Goal: Information Seeking & Learning: Find specific fact

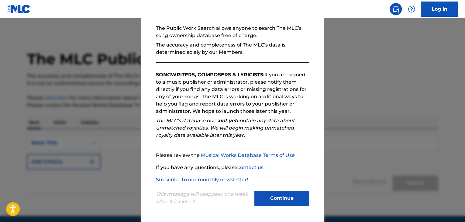
click at [287, 196] on button "Continue" at bounding box center [282, 198] width 55 height 15
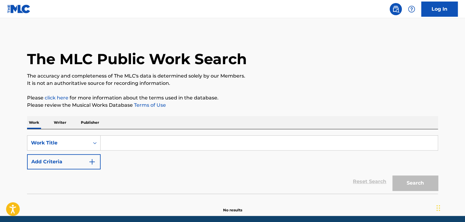
drag, startPoint x: 146, startPoint y: 143, endPoint x: 153, endPoint y: 143, distance: 7.3
click at [146, 143] on input "Search Form" at bounding box center [269, 143] width 337 height 15
paste input "오늘이가기전에"
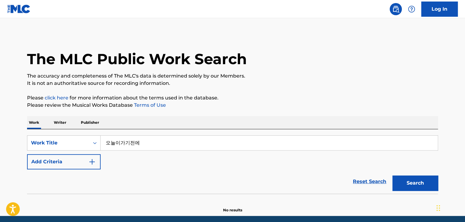
click at [436, 186] on button "Search" at bounding box center [416, 183] width 46 height 15
click at [61, 138] on div "SearchWithCriteriac22adaea-8428-47eb-9505-41e5c7f2d163 Work Title 오늘이가기전에" at bounding box center [232, 142] width 411 height 15
paste input "Oneur-I [PERSON_NAME]"
click at [409, 182] on button "Search" at bounding box center [416, 183] width 46 height 15
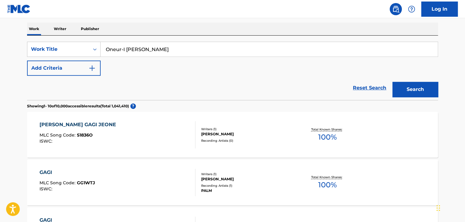
scroll to position [61, 0]
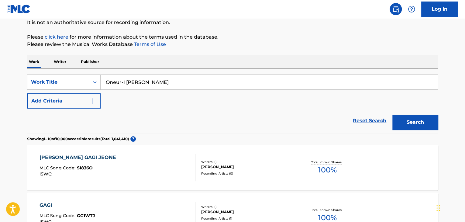
drag, startPoint x: 185, startPoint y: 75, endPoint x: 125, endPoint y: 71, distance: 59.7
click at [141, 74] on div "SearchWithCriteriac22adaea-8428-47eb-9505-41e5c7f2d163 Work Title Oneur-I Gagi …" at bounding box center [232, 100] width 411 height 64
click at [194, 84] on input "Oneur-I [PERSON_NAME]" at bounding box center [269, 82] width 337 height 15
drag, startPoint x: 180, startPoint y: 81, endPoint x: 57, endPoint y: 71, distance: 123.0
click at [57, 71] on div "SearchWithCriteriac22adaea-8428-47eb-9505-41e5c7f2d163 Work Title Oneur-I Gagi …" at bounding box center [232, 100] width 411 height 64
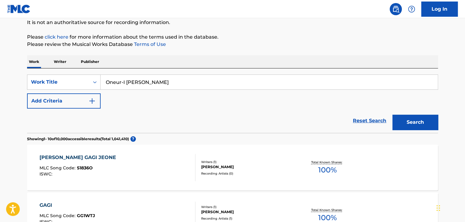
paste input "raedoen Mannam"
click at [408, 119] on button "Search" at bounding box center [416, 122] width 46 height 15
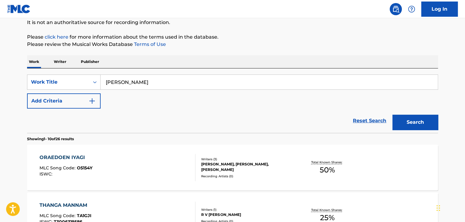
drag, startPoint x: 173, startPoint y: 80, endPoint x: 54, endPoint y: 65, distance: 119.3
paste input "[PERSON_NAME]"
type input "Eojetbam Dajim"
click at [423, 124] on button "Search" at bounding box center [416, 122] width 46 height 15
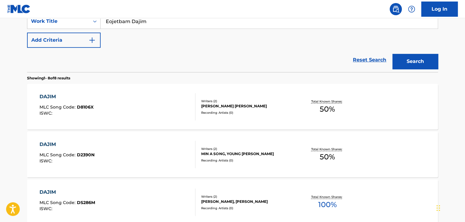
scroll to position [122, 0]
click at [75, 47] on button "Add Criteria" at bounding box center [64, 40] width 74 height 15
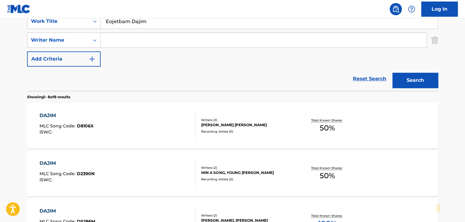
click at [148, 41] on input "Search Form" at bounding box center [264, 40] width 326 height 15
paste input "[PERSON_NAME]"
type input "[PERSON_NAME]"
click at [403, 82] on button "Search" at bounding box center [416, 80] width 46 height 15
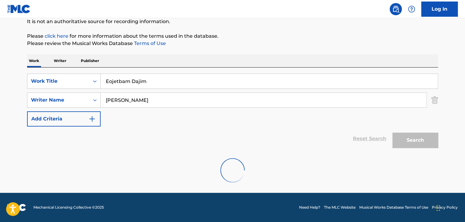
scroll to position [42, 0]
